Goal: Use online tool/utility: Utilize a website feature to perform a specific function

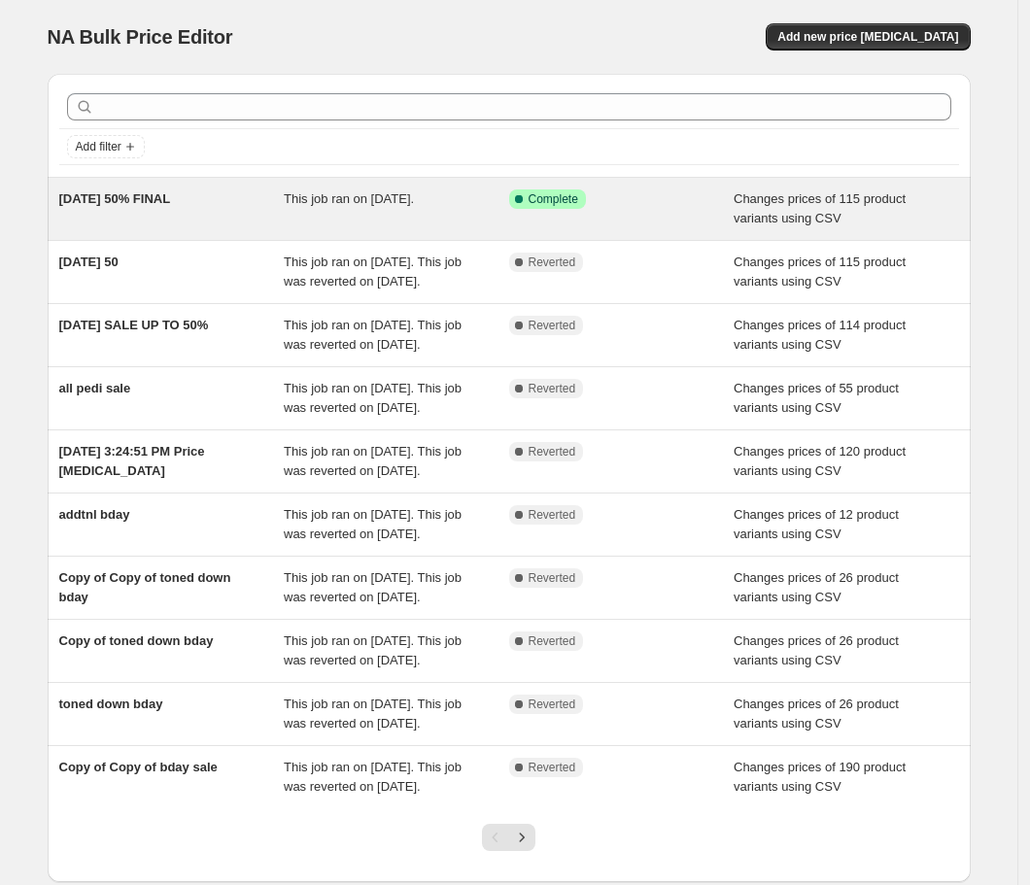
click at [614, 208] on div "Success Complete Complete" at bounding box center [607, 198] width 196 height 19
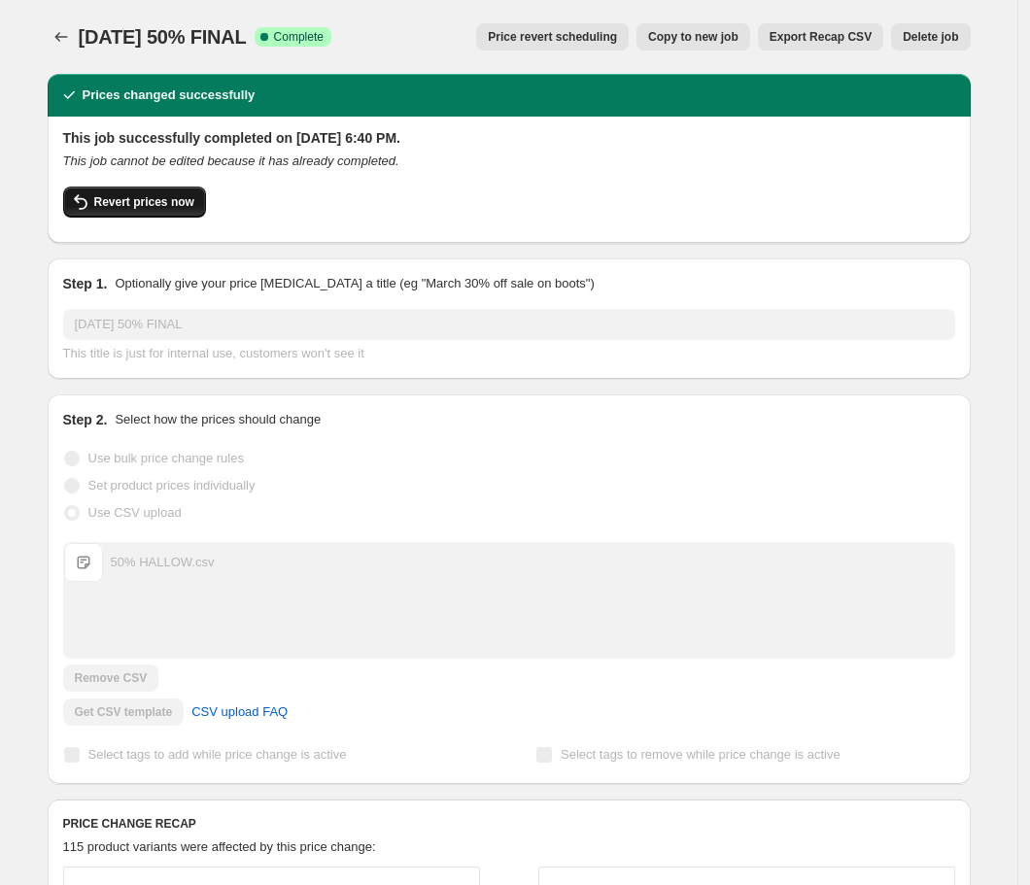
click at [112, 208] on span "Revert prices now" at bounding box center [144, 202] width 100 height 16
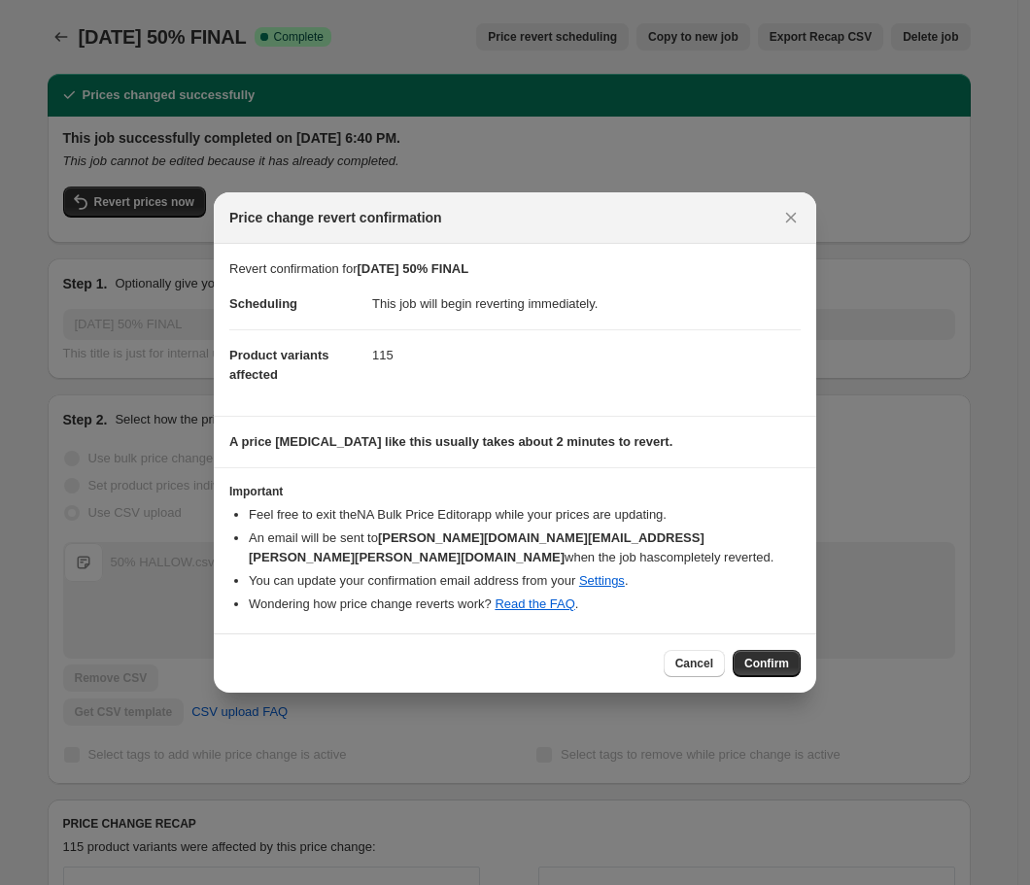
click at [761, 634] on div "Cancel Confirm" at bounding box center [515, 663] width 602 height 59
click at [764, 656] on span "Confirm" at bounding box center [766, 664] width 45 height 16
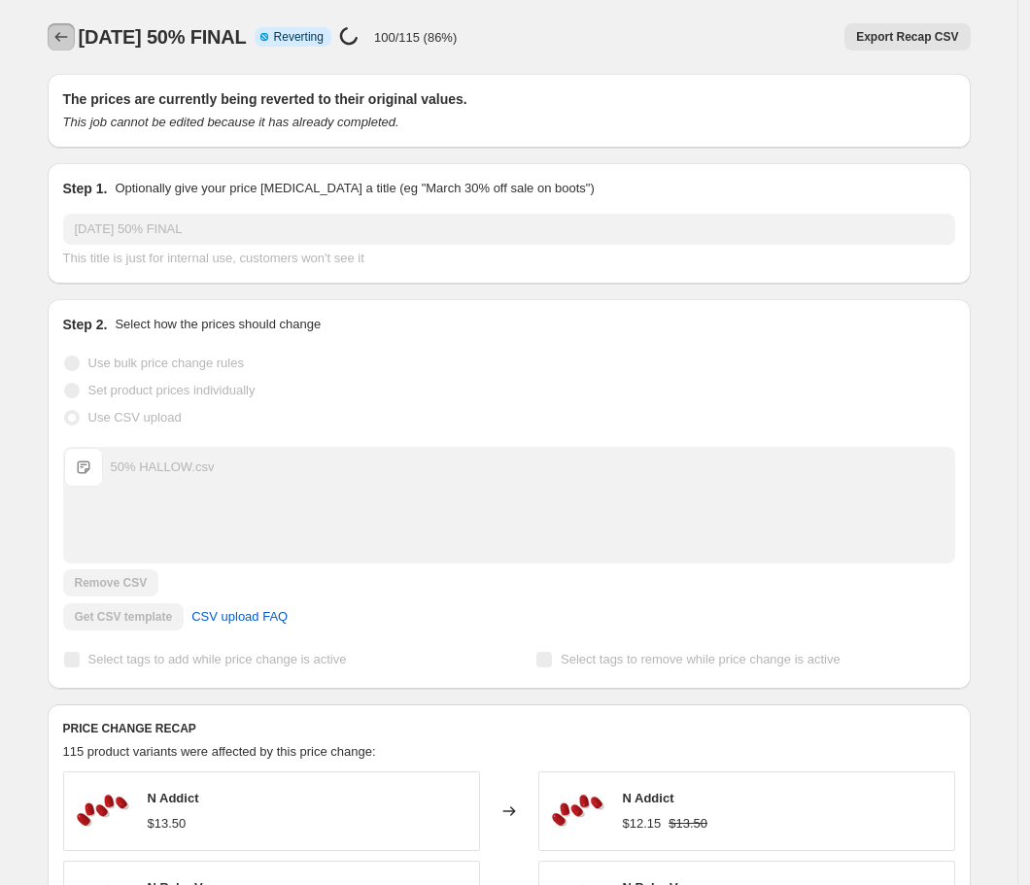
click at [55, 43] on icon "Price change jobs" at bounding box center [61, 36] width 19 height 19
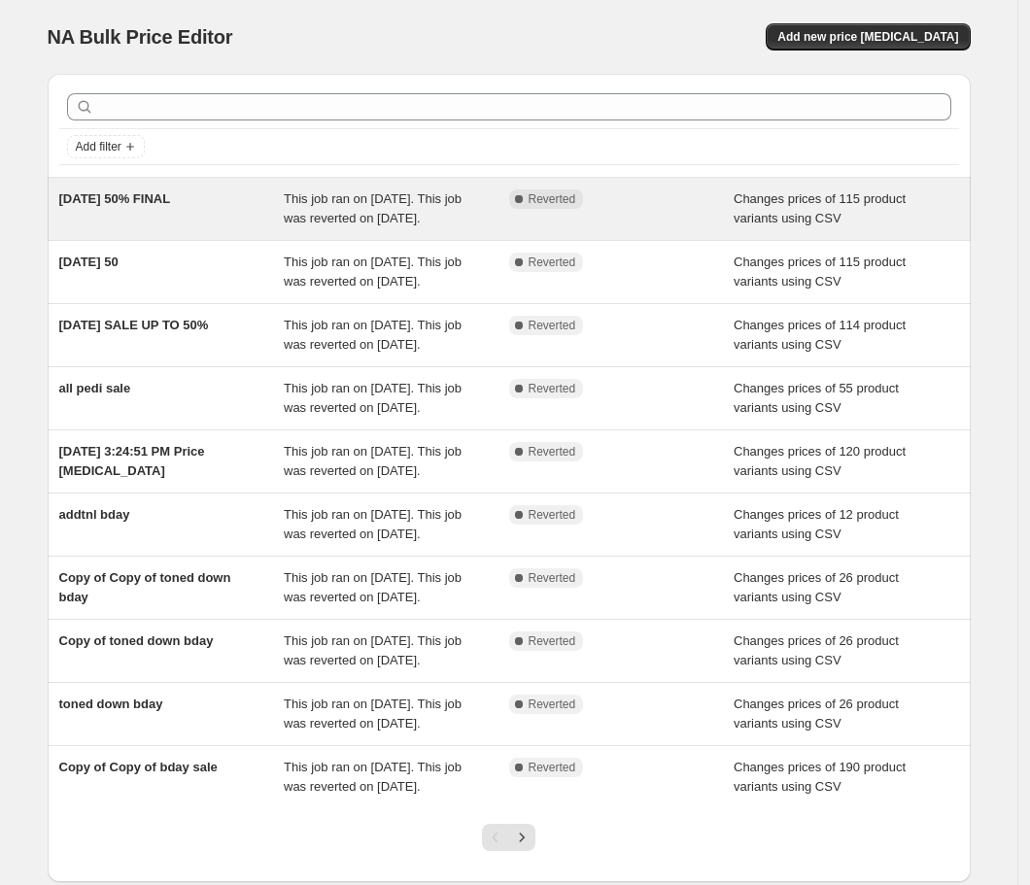
click at [365, 219] on span "This job ran on [DATE]. This job was reverted on [DATE]." at bounding box center [373, 208] width 178 height 34
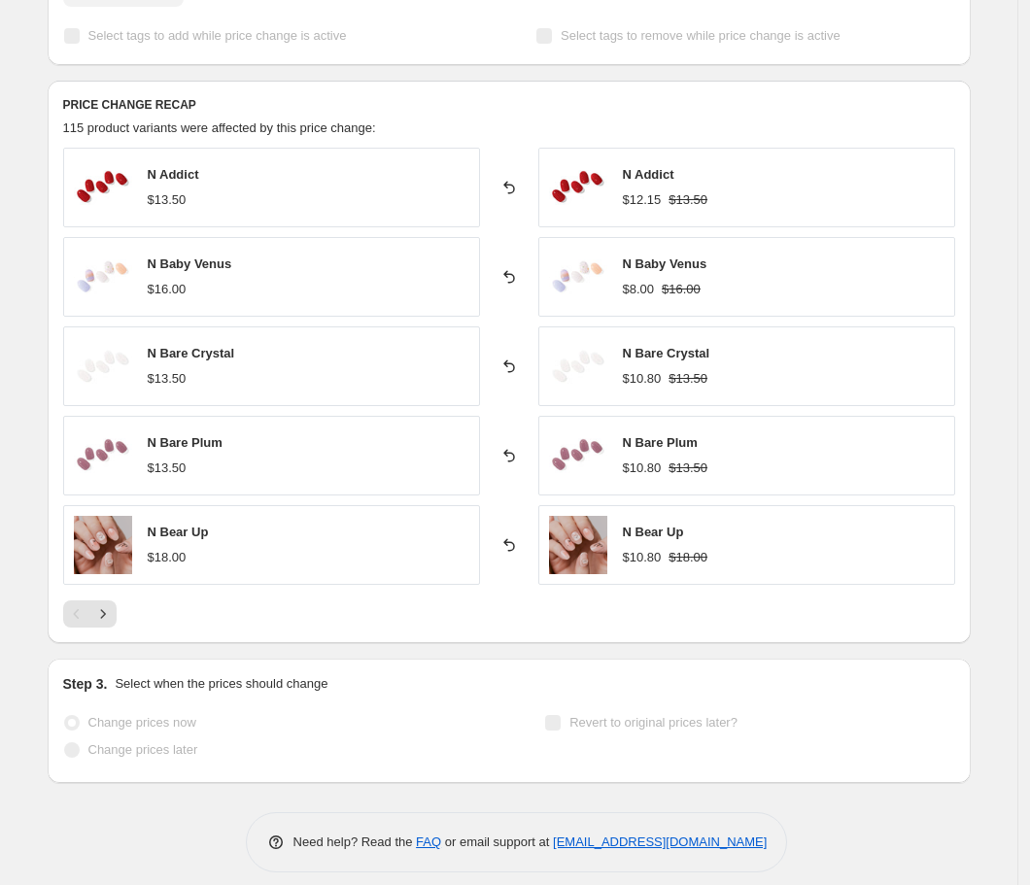
scroll to position [681, 0]
